Goal: Transaction & Acquisition: Purchase product/service

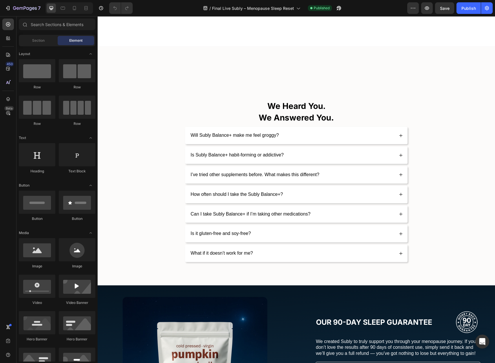
scroll to position [3932, 0]
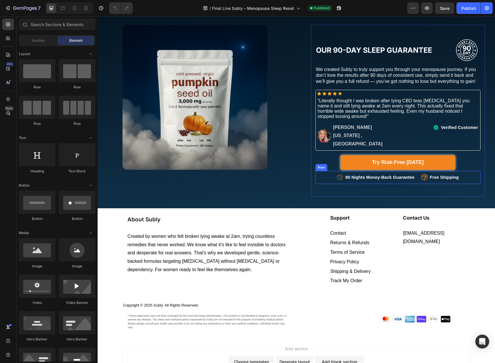
click at [460, 171] on div "Icon 90 Nights Money-Back Guarantee Text block Icon List Icon Free Shipping Tex…" at bounding box center [398, 177] width 165 height 13
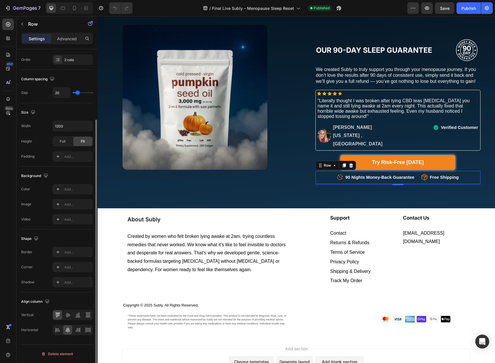
scroll to position [0, 0]
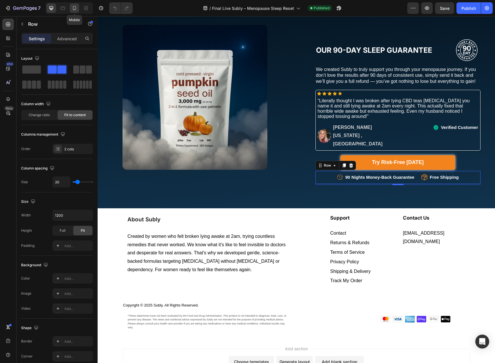
click at [77, 10] on icon at bounding box center [75, 8] width 6 height 6
type input "100%"
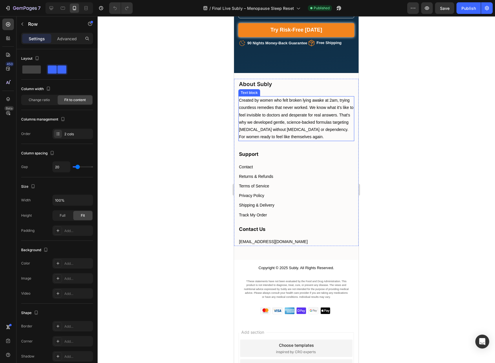
scroll to position [3960, 0]
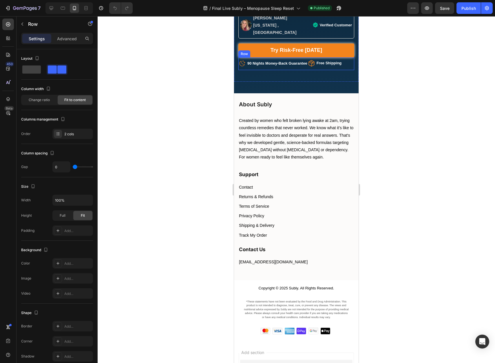
click at [348, 57] on div "Icon 90 Nights Money-Back Guarantee Text block Icon List Icon Free Shipping Tex…" at bounding box center [297, 63] width 116 height 13
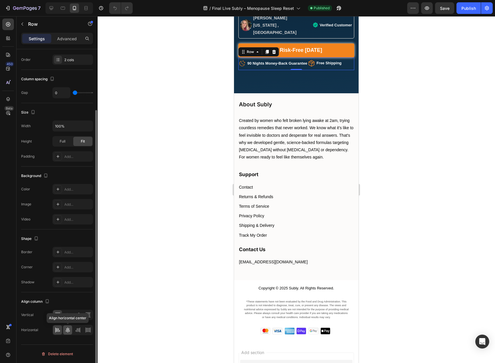
click at [68, 333] on icon at bounding box center [68, 330] width 6 height 6
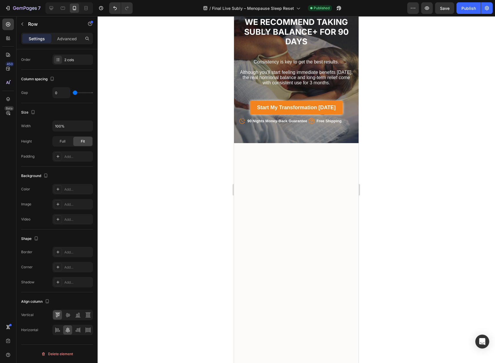
scroll to position [3122, 0]
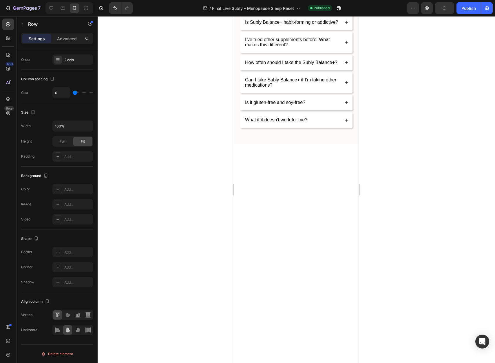
click at [71, 331] on div at bounding box center [67, 330] width 9 height 9
click at [374, 251] on div at bounding box center [297, 189] width 398 height 347
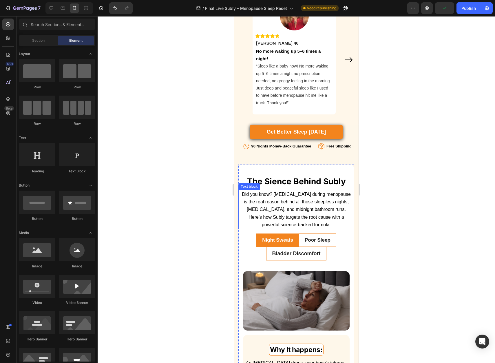
scroll to position [0, 0]
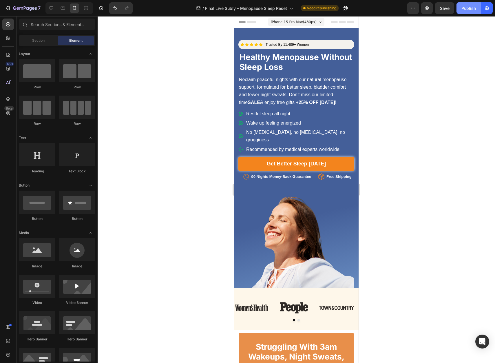
click at [475, 9] on div "Publish" at bounding box center [469, 8] width 14 height 6
click at [311, 100] on strong "25% OFF [DATE]!" at bounding box center [318, 102] width 38 height 5
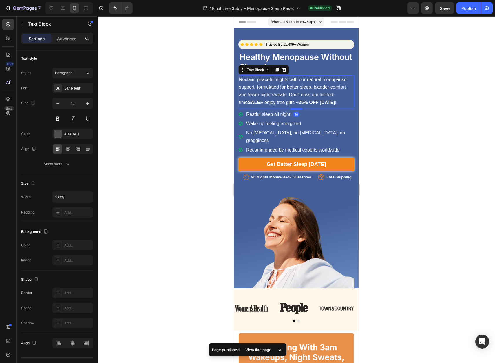
drag, startPoint x: 298, startPoint y: 108, endPoint x: 635, endPoint y: 116, distance: 336.7
click at [299, 108] on div at bounding box center [297, 109] width 12 height 2
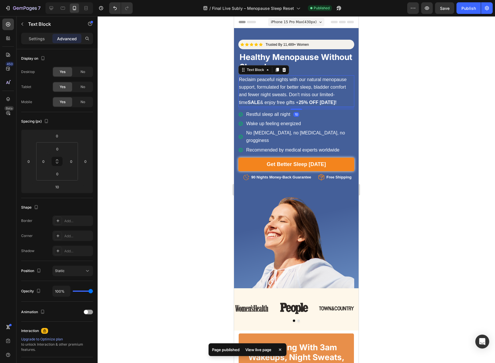
click at [418, 99] on div at bounding box center [297, 189] width 398 height 347
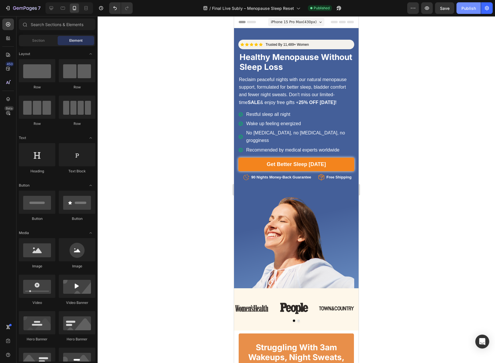
click at [465, 10] on div "Publish" at bounding box center [469, 8] width 14 height 6
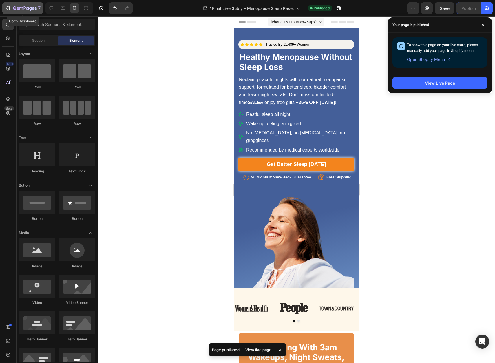
click at [12, 7] on div "7" at bounding box center [23, 8] width 36 height 7
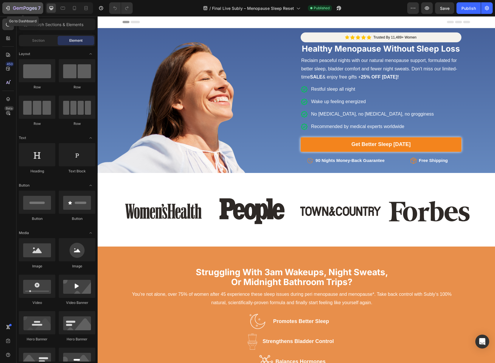
click at [26, 8] on icon "button" at bounding box center [27, 8] width 3 height 3
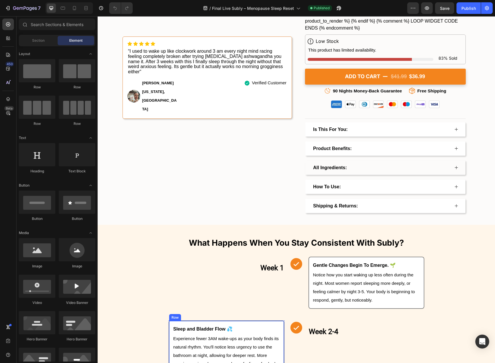
scroll to position [1412, 0]
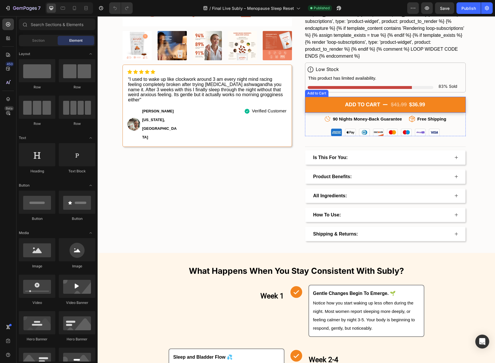
click at [417, 104] on div "$36.99" at bounding box center [417, 104] width 17 height 10
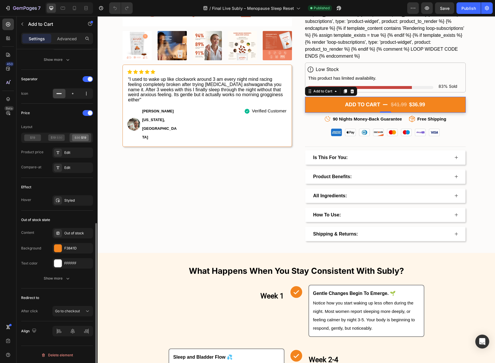
scroll to position [361, 0]
click at [73, 314] on button "Go to checkout" at bounding box center [72, 310] width 41 height 10
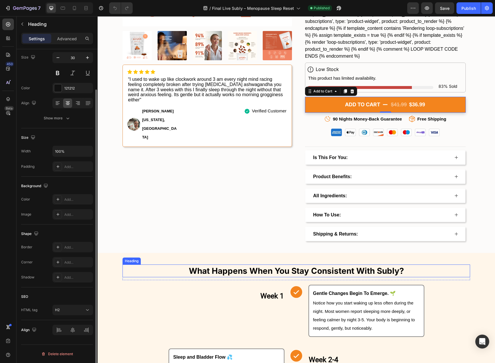
click at [137, 273] on h2 "what happens when you stay consistent with subly?" at bounding box center [296, 271] width 345 height 13
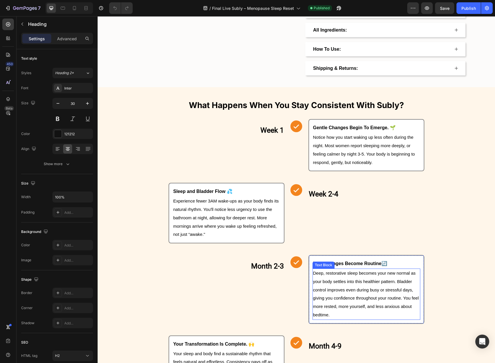
scroll to position [1768, 0]
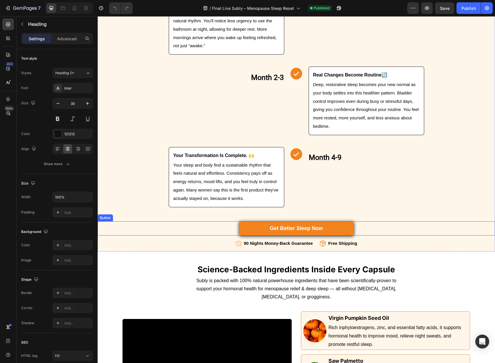
click at [347, 227] on link "Get Better Sleep Now" at bounding box center [296, 229] width 115 height 14
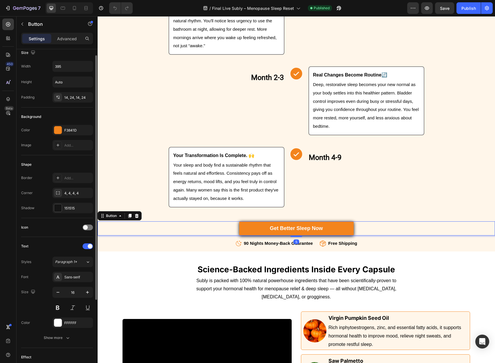
scroll to position [115, 0]
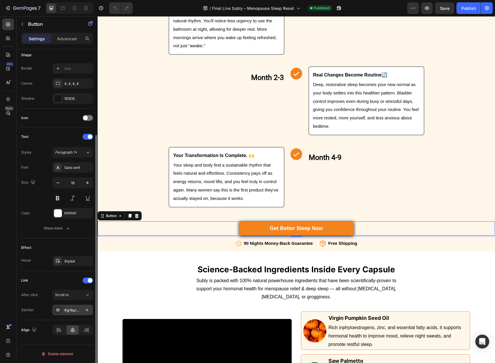
click at [73, 312] on div "#gr9qJGc-mV" at bounding box center [72, 310] width 17 height 5
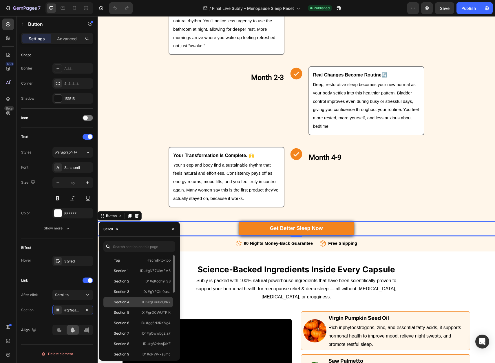
scroll to position [20, 0]
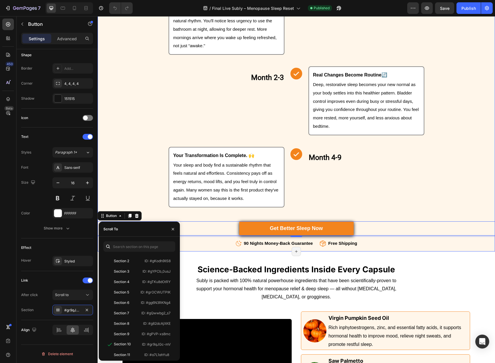
click at [277, 251] on div "Week 1 Heading Row Icon Gentle Changes Begin To Emerge. 🌱 Text Block Notice how…" at bounding box center [297, 90] width 398 height 321
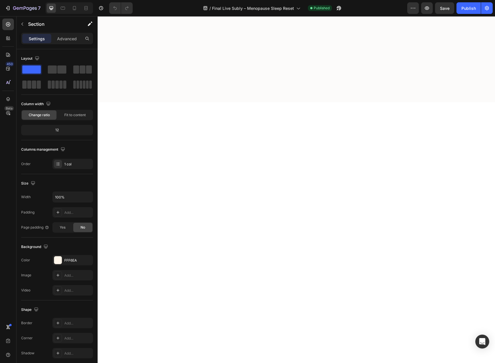
scroll to position [3520, 0]
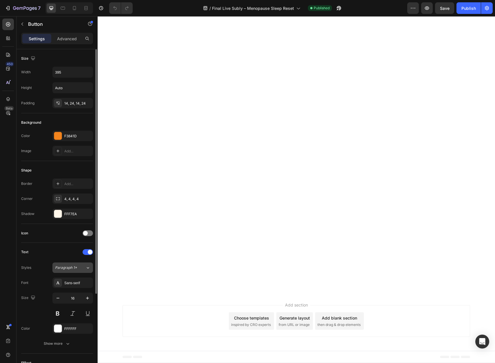
scroll to position [114, 0]
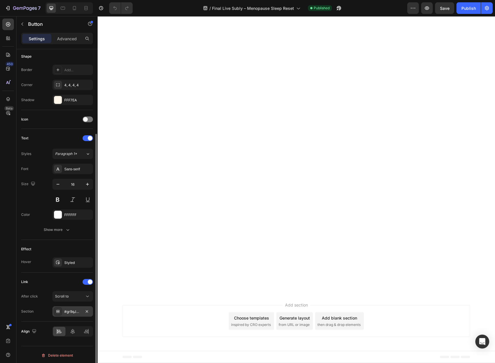
click at [75, 313] on div "#gr9qJGc-mV" at bounding box center [72, 311] width 17 height 5
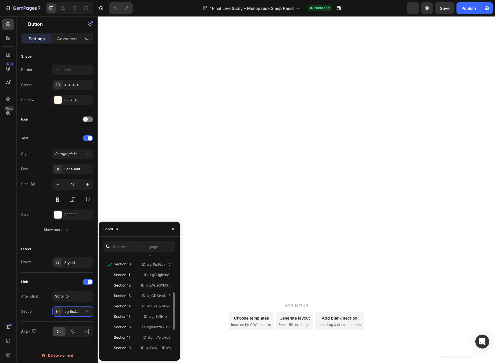
scroll to position [99, 0]
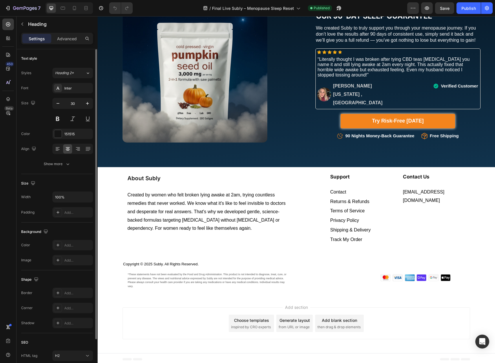
scroll to position [3965, 0]
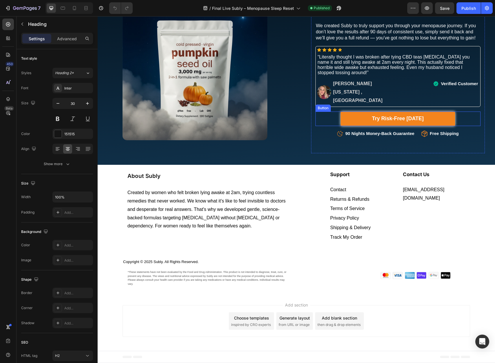
click at [436, 119] on link "Try Risk-Free [DATE]" at bounding box center [398, 119] width 115 height 14
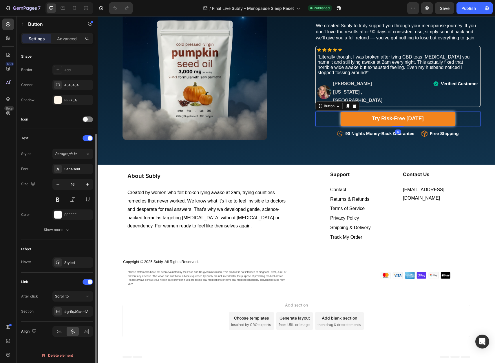
scroll to position [115, 0]
click at [77, 309] on div "#gr9qJGc-mV" at bounding box center [77, 310] width 27 height 5
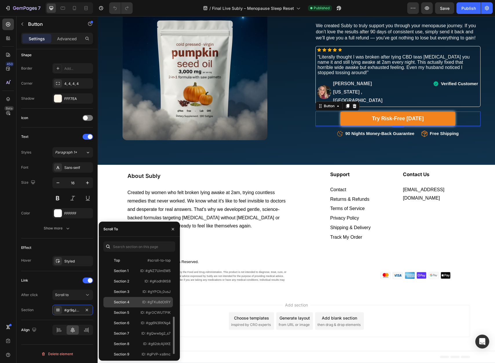
scroll to position [45, 0]
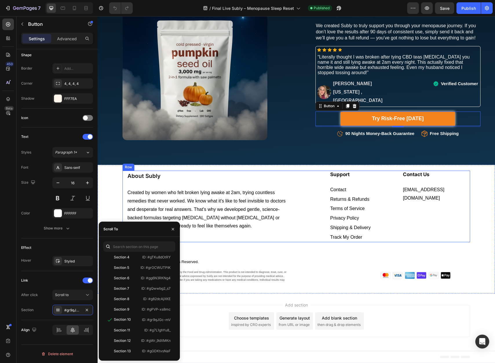
click at [255, 183] on div "About Subly Heading Created by women who felt broken lying awake at 2am, trying…" at bounding box center [209, 207] width 165 height 72
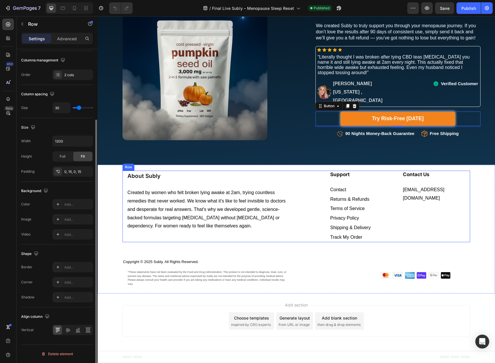
scroll to position [0, 0]
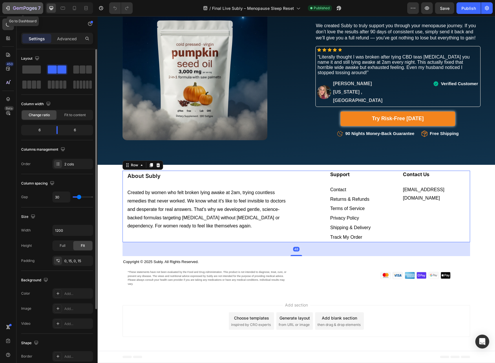
click at [10, 6] on icon "button" at bounding box center [8, 8] width 6 height 6
